Goal: Transaction & Acquisition: Purchase product/service

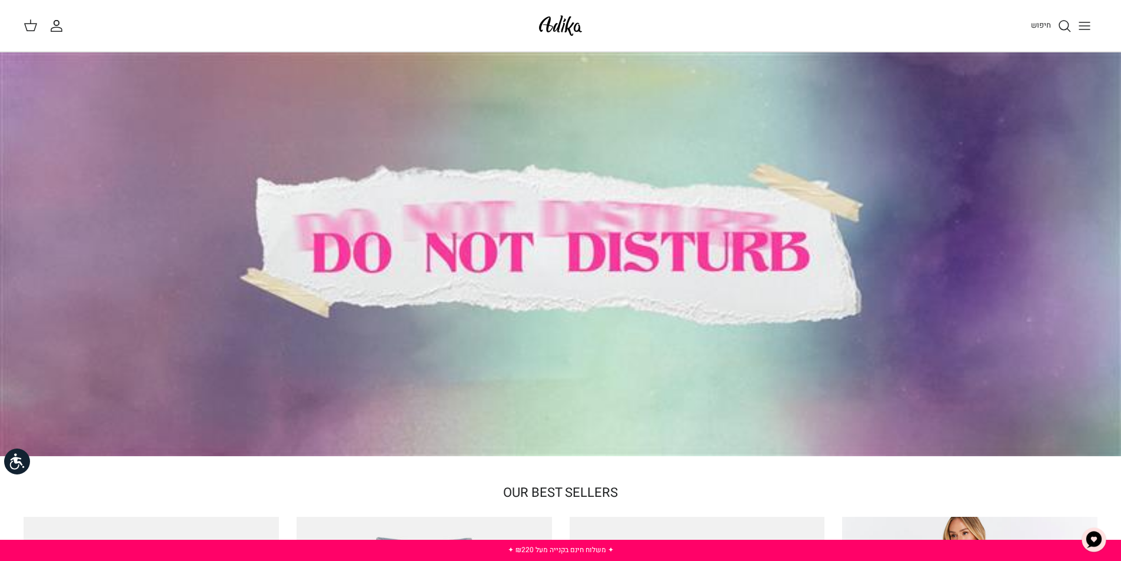
click at [560, 194] on div at bounding box center [560, 254] width 1121 height 404
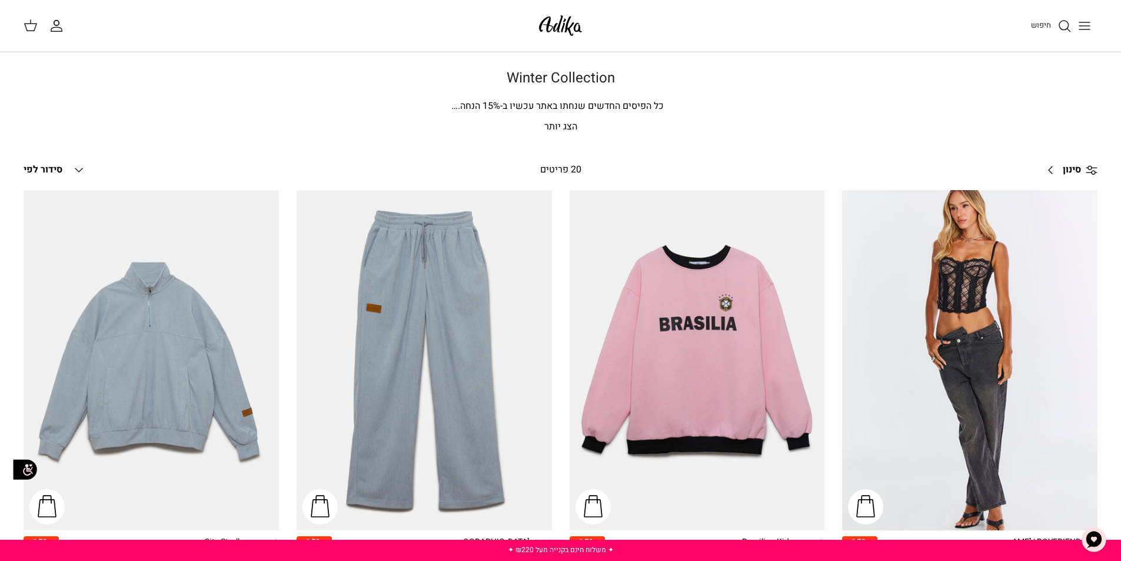
click at [1050, 168] on link "סינון Right" at bounding box center [1068, 170] width 58 height 28
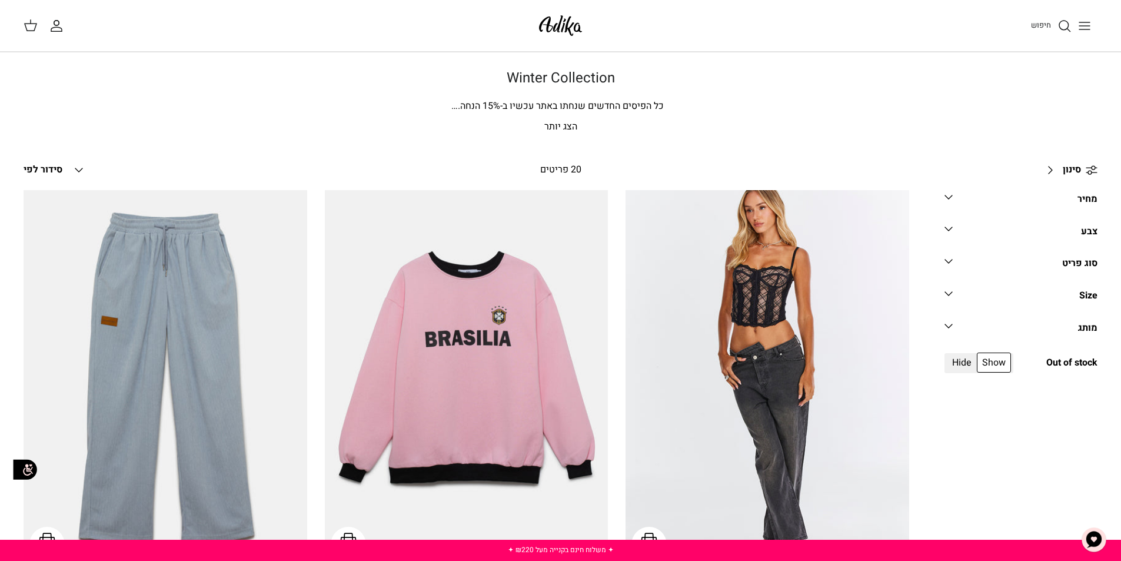
click at [1079, 324] on div "מותג" at bounding box center [1087, 328] width 19 height 15
click at [76, 169] on icon "Down" at bounding box center [79, 170] width 14 height 14
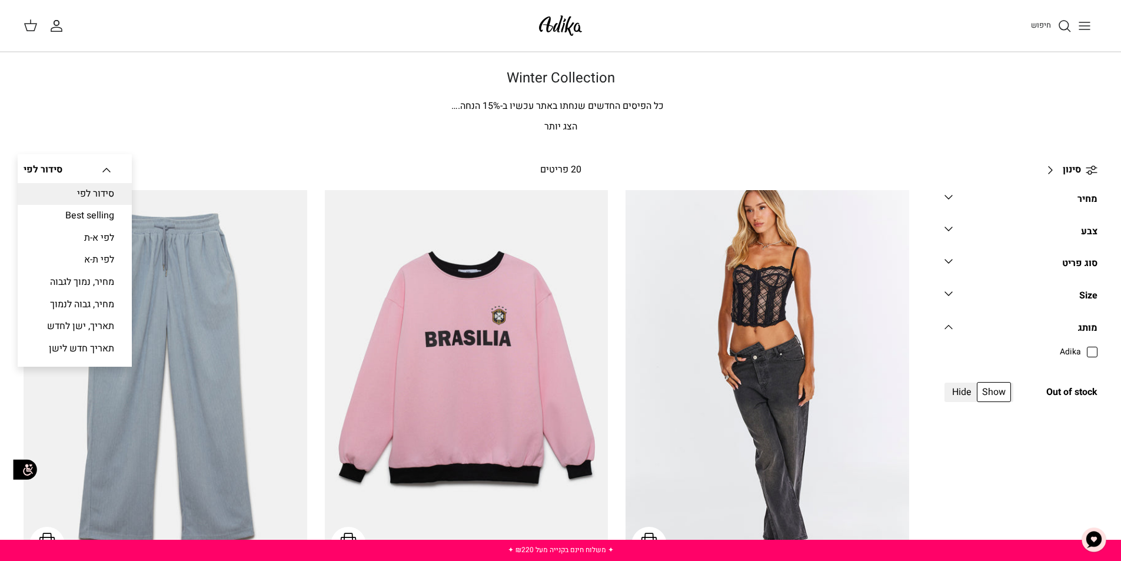
click at [407, 168] on div "סידור לפי Down סידור לפי סידור לפי Best selling לפי א-ת לפי ת-א מחיר, נמוך לגבו…" at bounding box center [230, 170] width 413 height 26
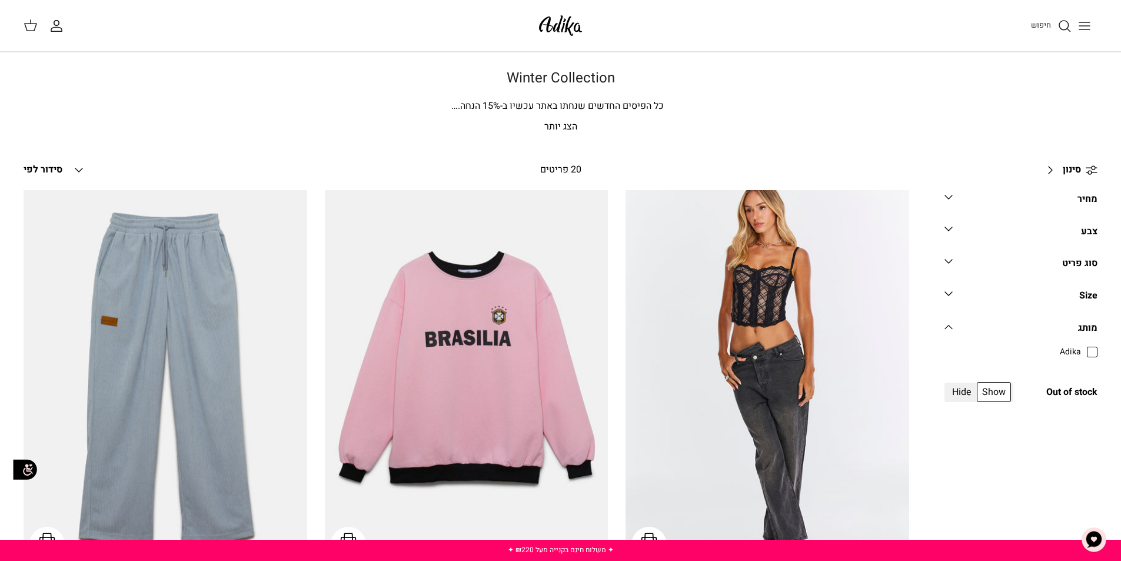
click at [557, 125] on p "הצג יותר" at bounding box center [561, 126] width 824 height 15
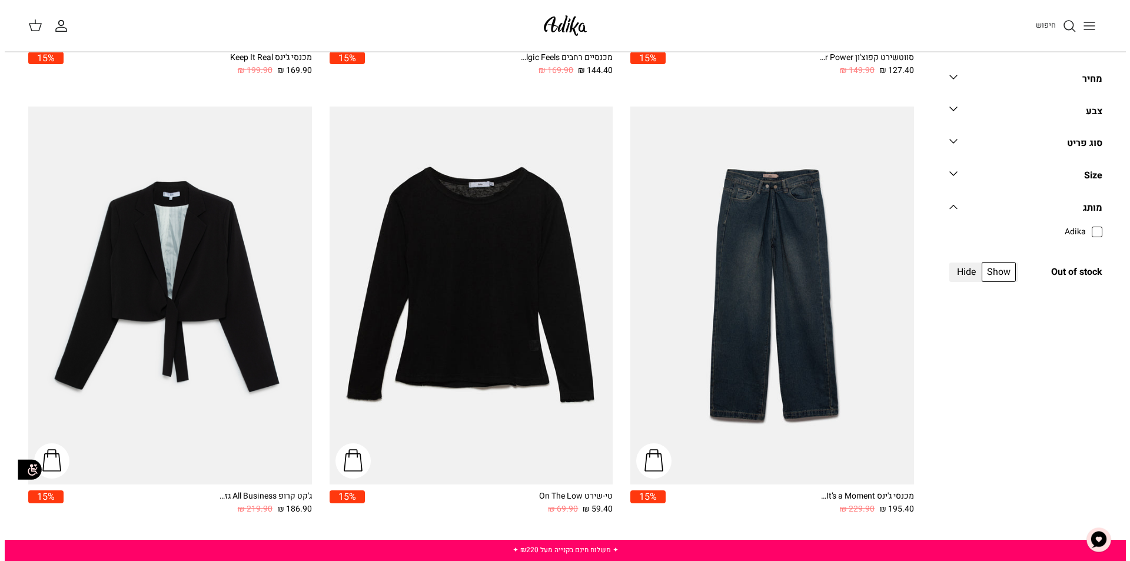
scroll to position [2059, 0]
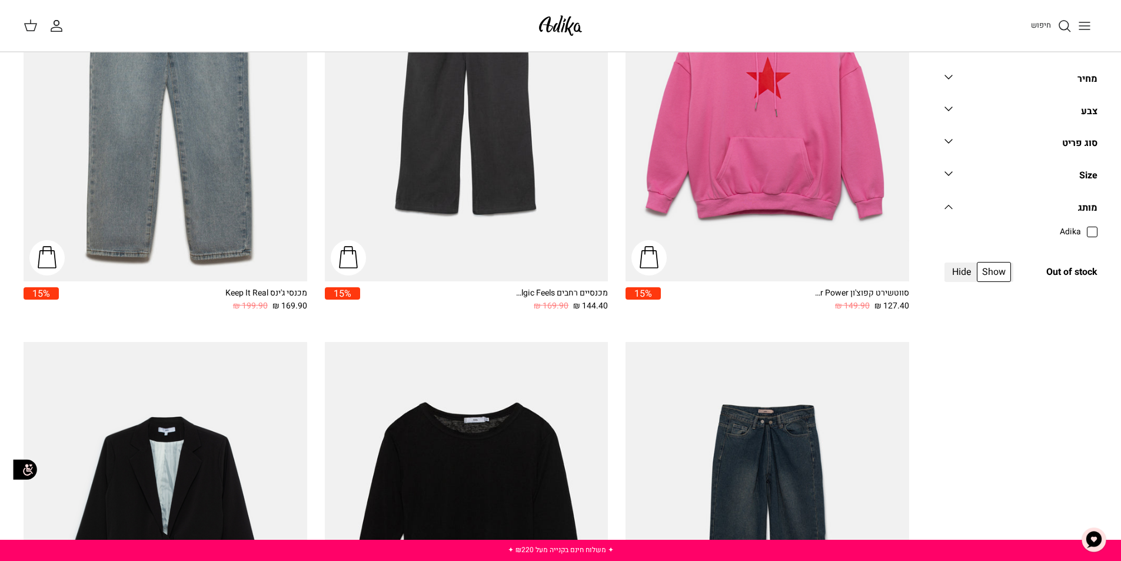
click at [1059, 24] on circle "חיפוש" at bounding box center [1063, 25] width 9 height 9
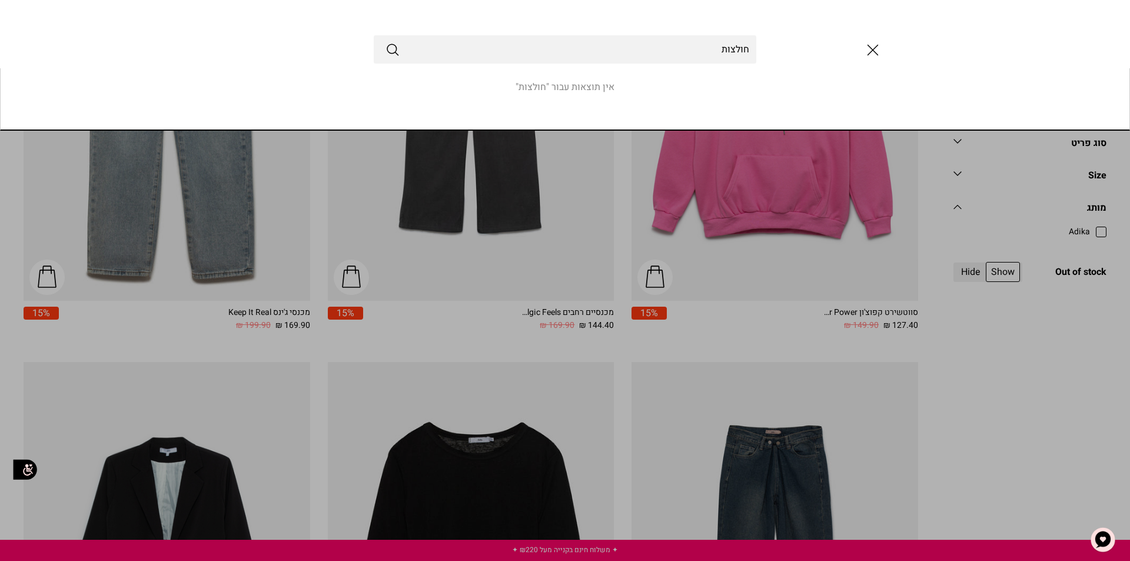
type input "חולצות"
click at [385, 42] on button "Submit" at bounding box center [392, 49] width 14 height 15
